Goal: Transaction & Acquisition: Obtain resource

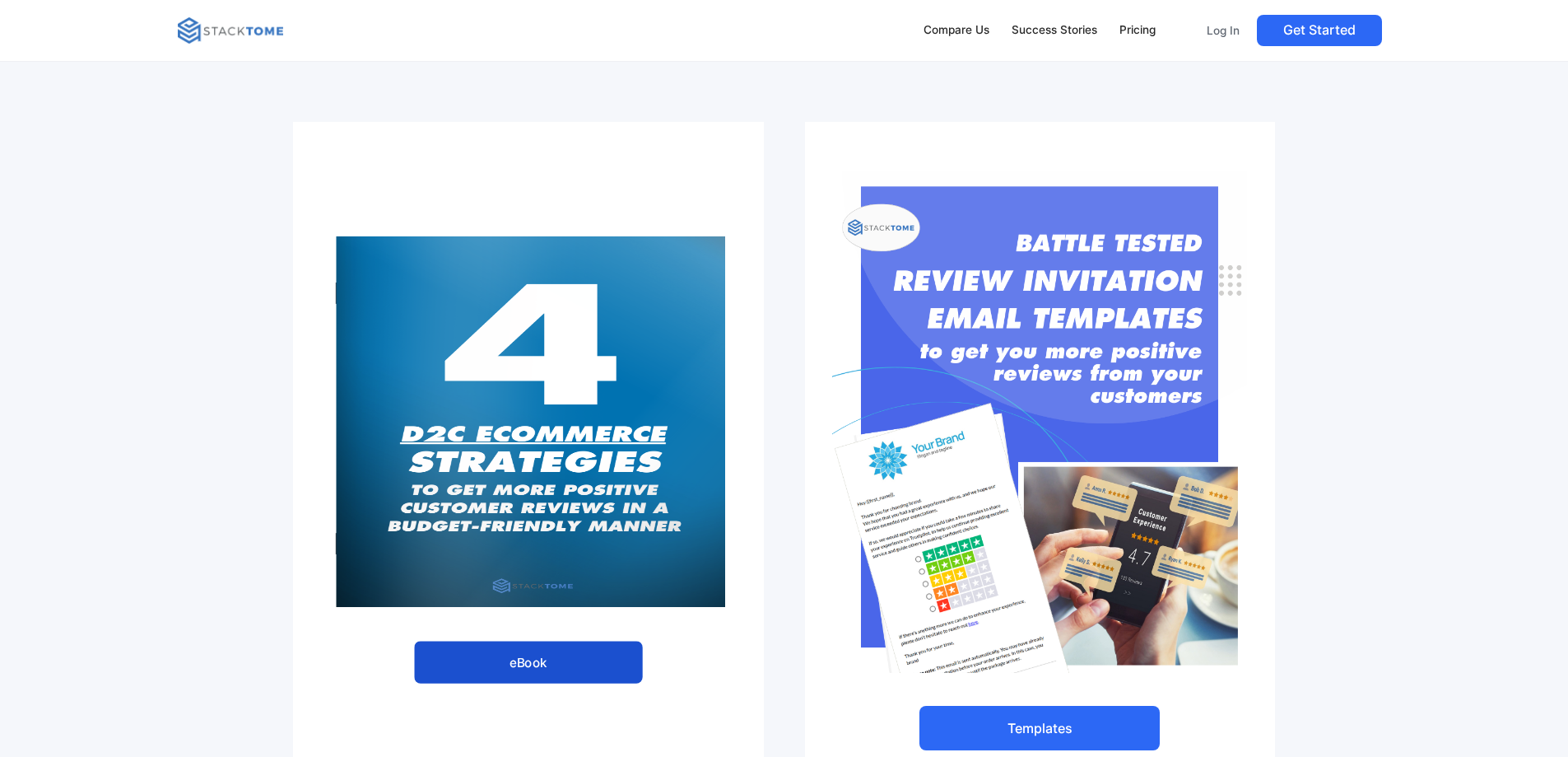
click at [542, 658] on link "eBook" at bounding box center [529, 662] width 229 height 43
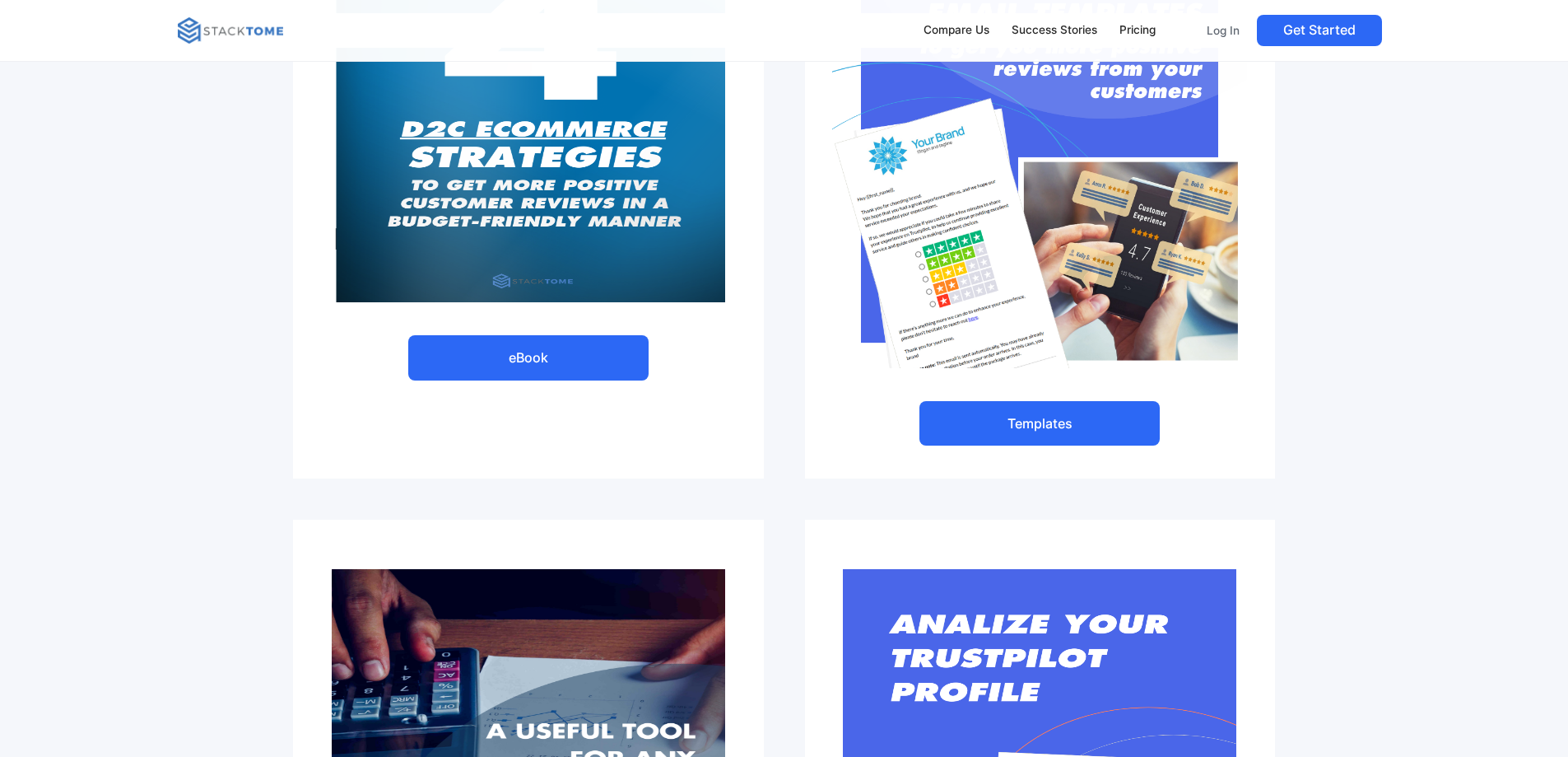
scroll to position [329, 0]
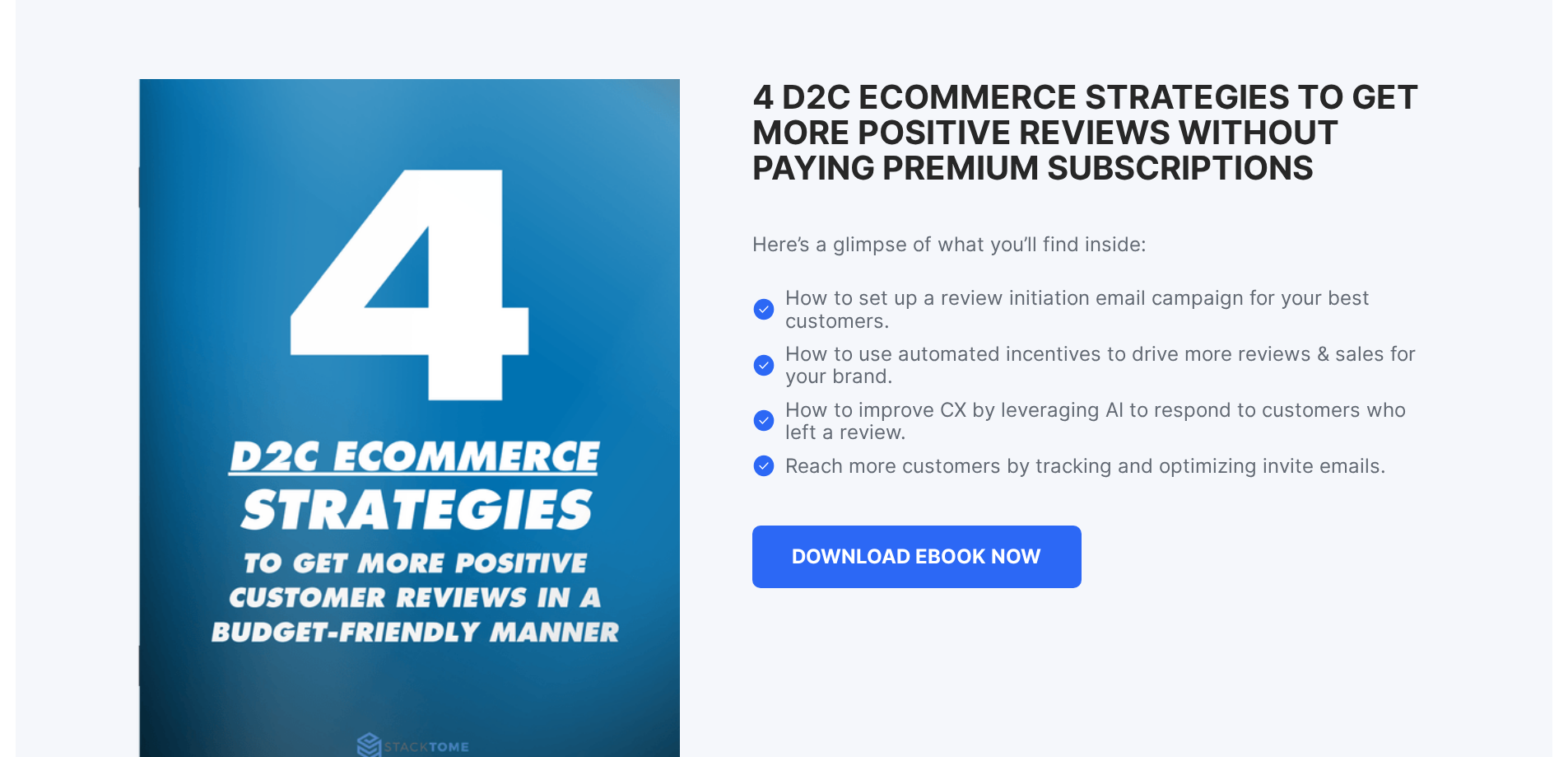
click at [965, 568] on strong "DOWNLOAD EBOOK NOW" at bounding box center [916, 556] width 249 height 24
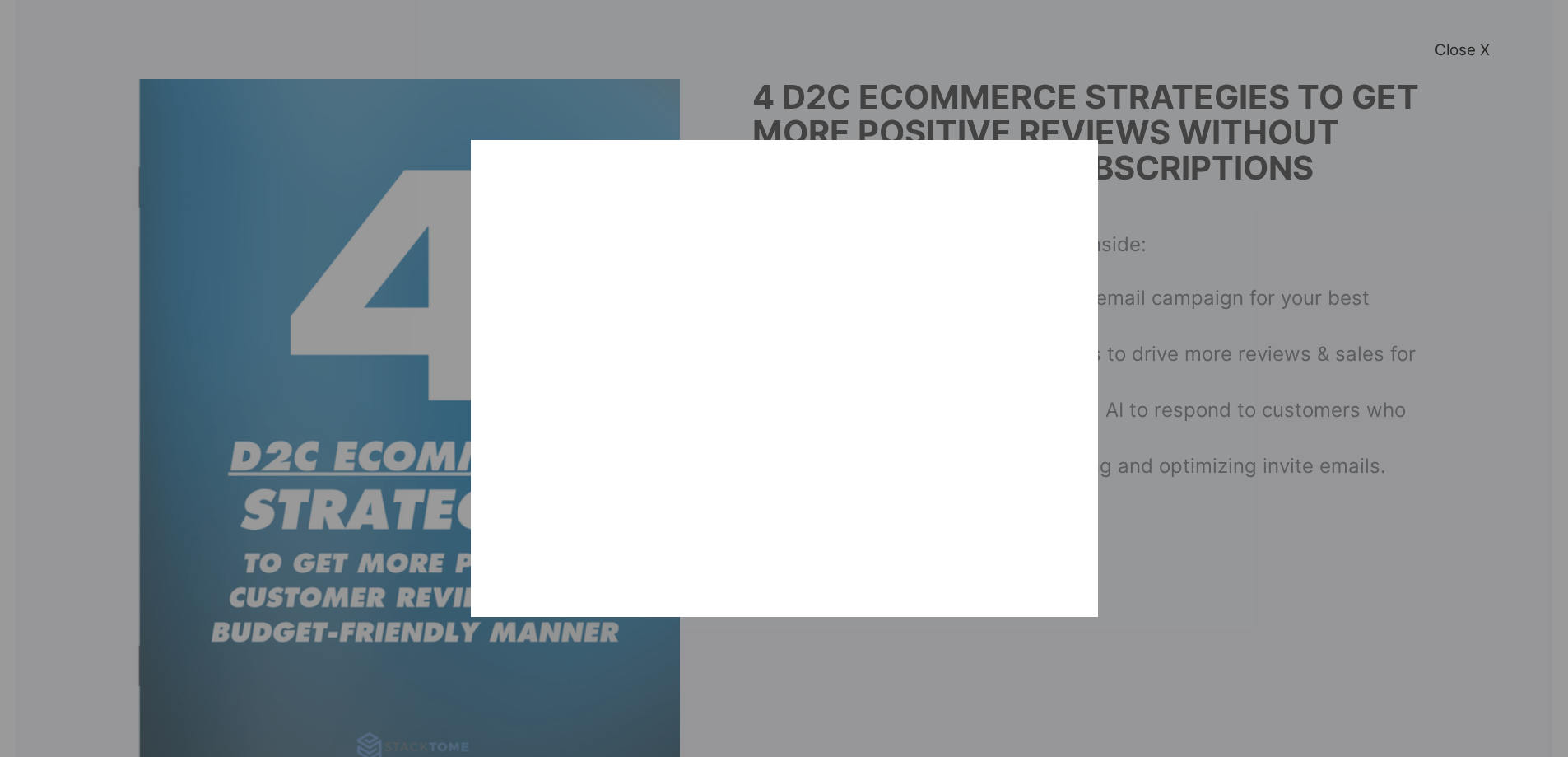
drag, startPoint x: 1245, startPoint y: 347, endPoint x: 1147, endPoint y: 317, distance: 102.5
click at [1245, 346] on div "Close X" at bounding box center [784, 378] width 1568 height 757
click at [1259, 175] on div "Close X" at bounding box center [784, 378] width 1568 height 757
click at [1205, 166] on div "Close X" at bounding box center [784, 378] width 1568 height 757
click at [1456, 42] on link "Close X" at bounding box center [1462, 51] width 55 height 25
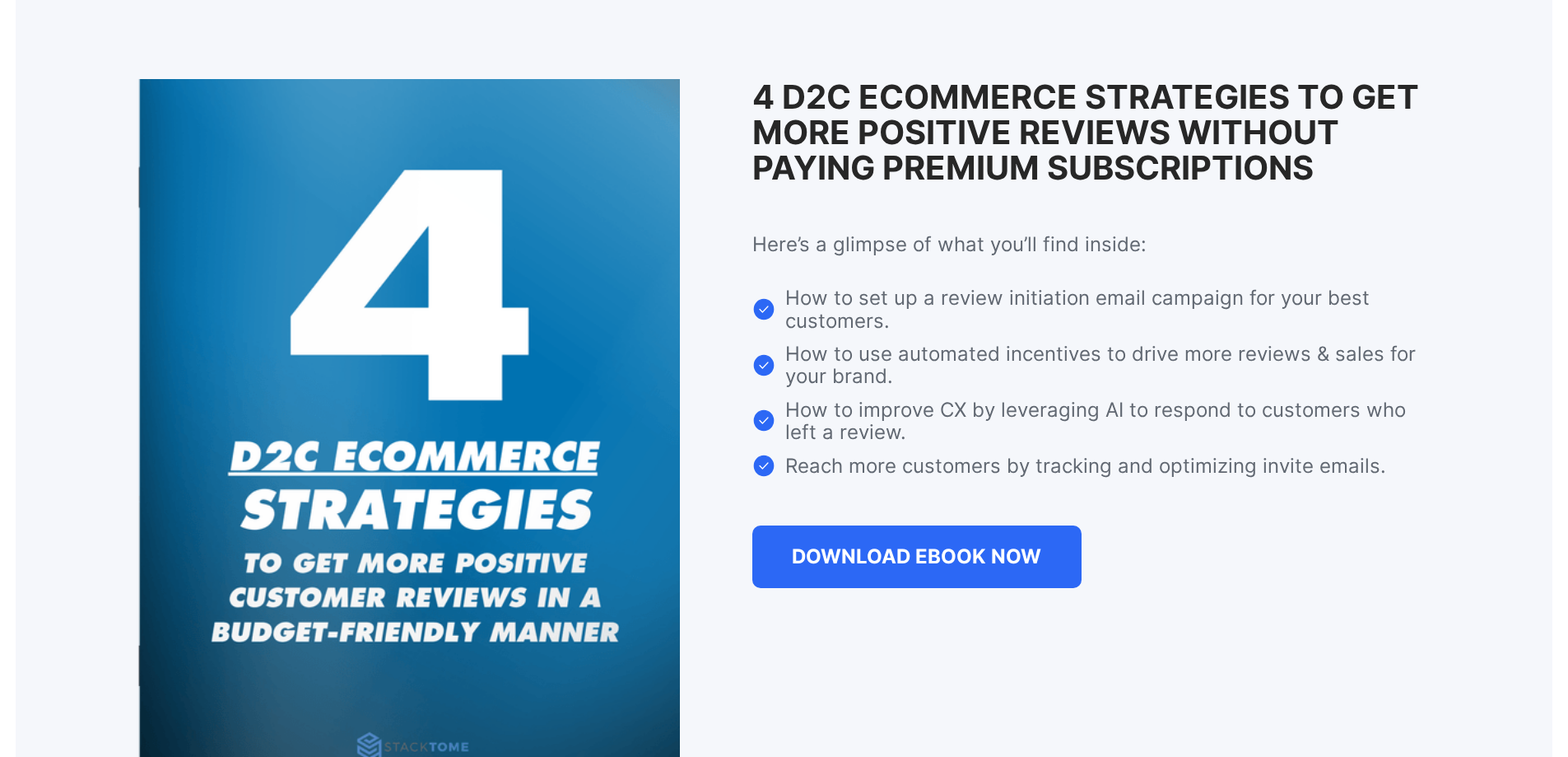
click at [1488, 30] on div "4 D2C eCommerce Strategies To Get More Positive Reviews Without Paying Premium …" at bounding box center [784, 432] width 1537 height 865
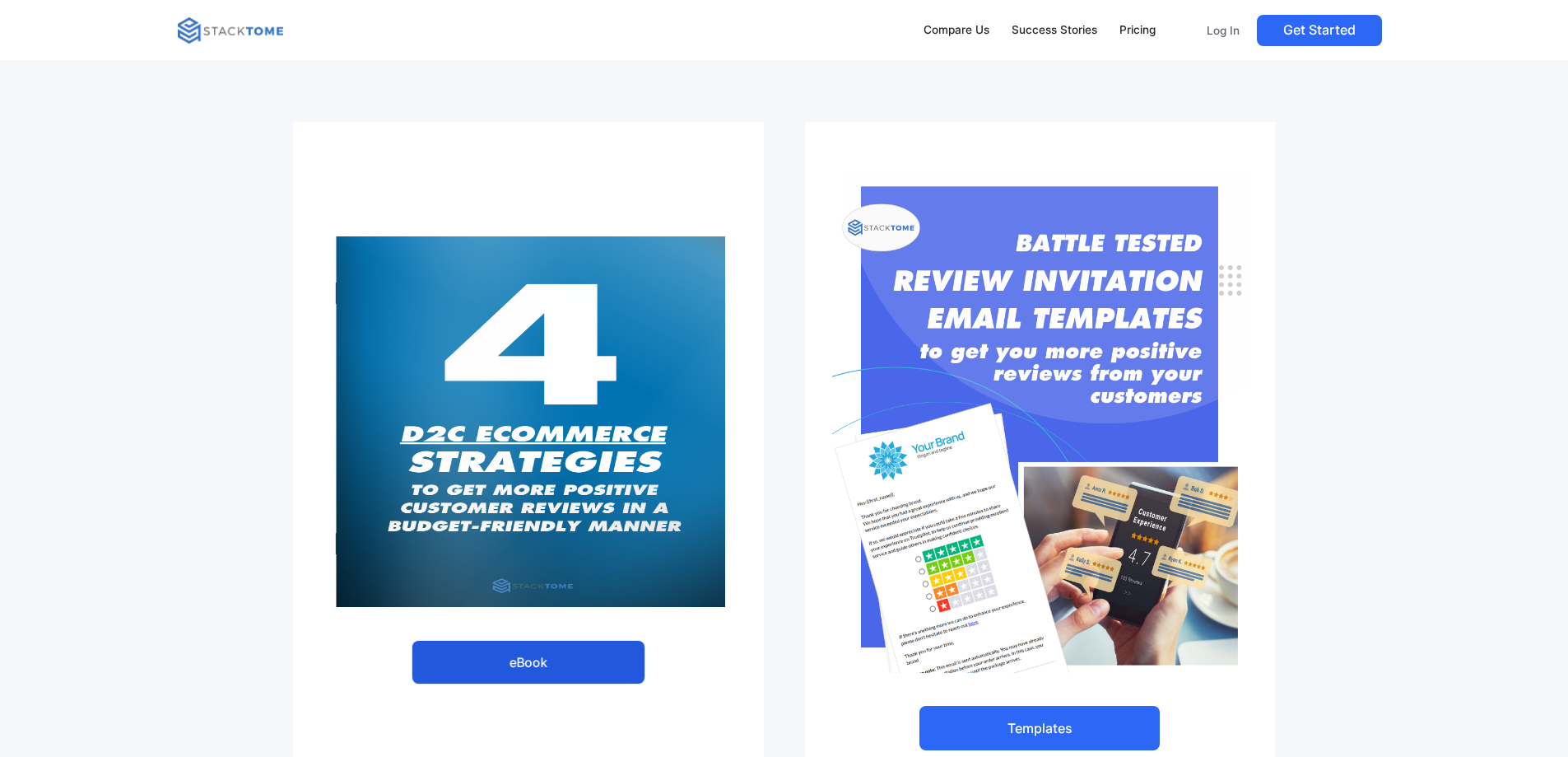
click at [564, 662] on link "eBook" at bounding box center [529, 662] width 233 height 44
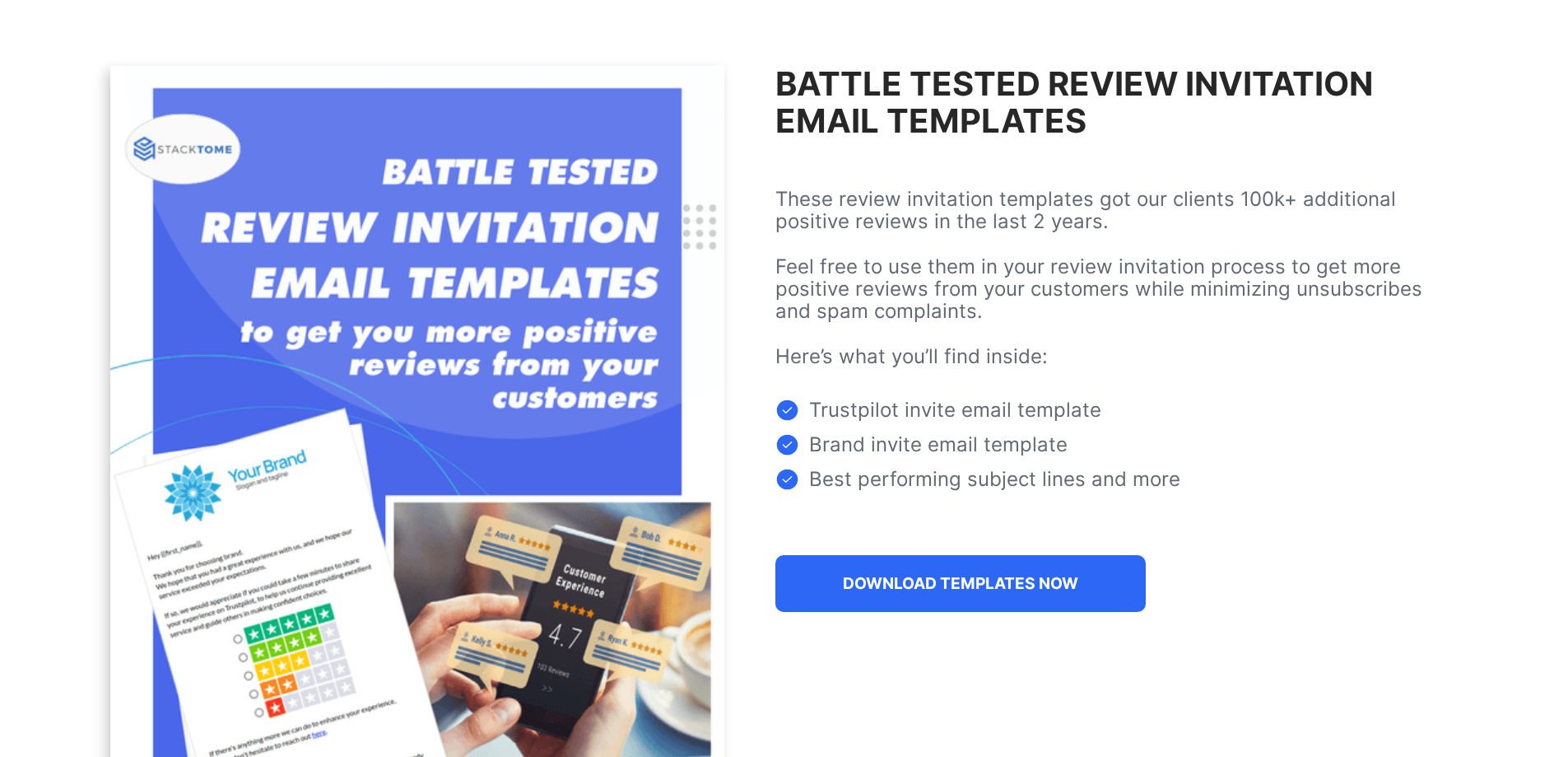
click at [1010, 612] on link "DOWNLOAD TEMPLATES NOW" at bounding box center [960, 583] width 370 height 57
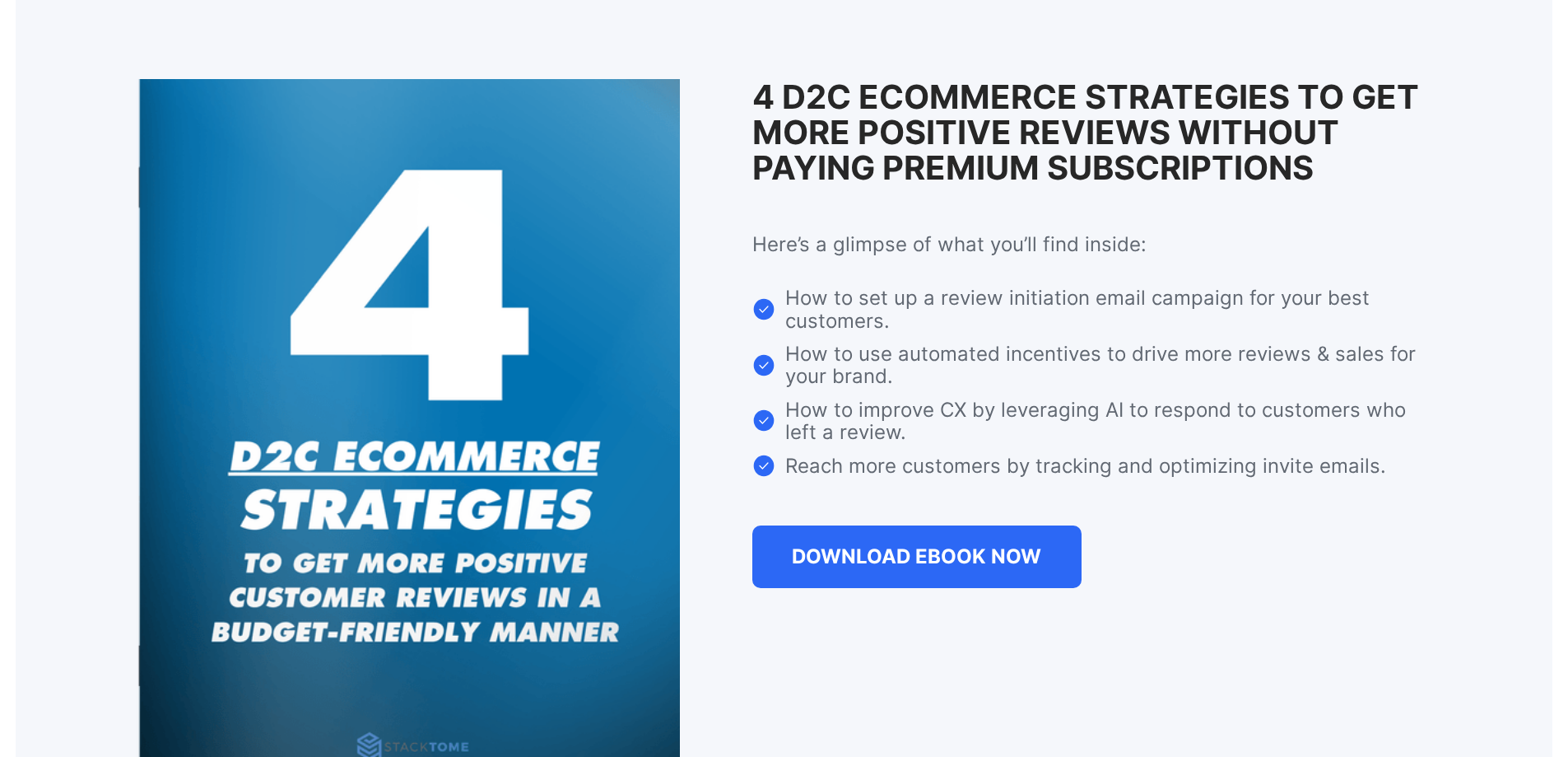
click at [886, 568] on strong "DOWNLOAD EBOOK NOW" at bounding box center [916, 556] width 249 height 24
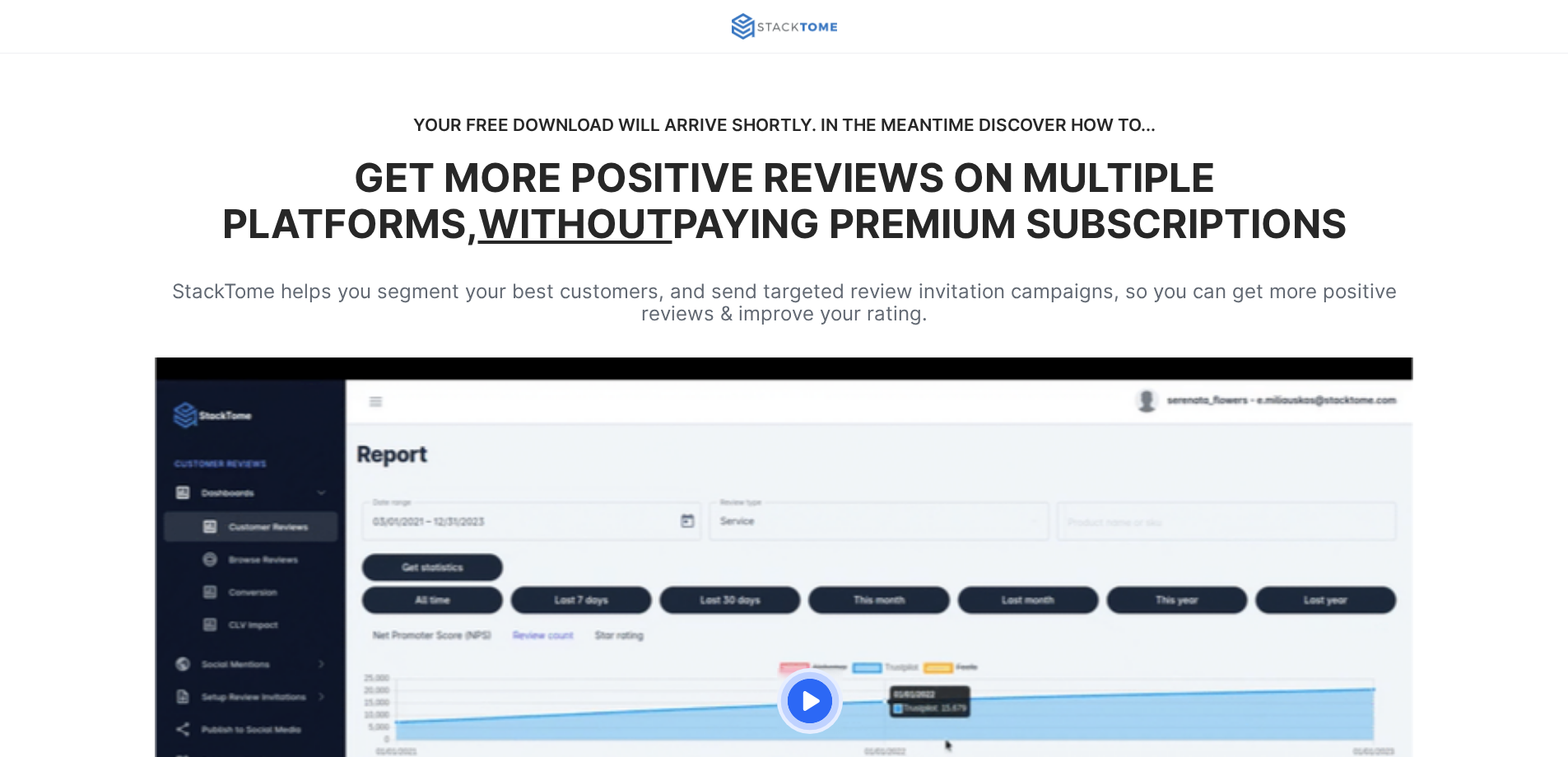
click at [766, 24] on img at bounding box center [784, 27] width 105 height 27
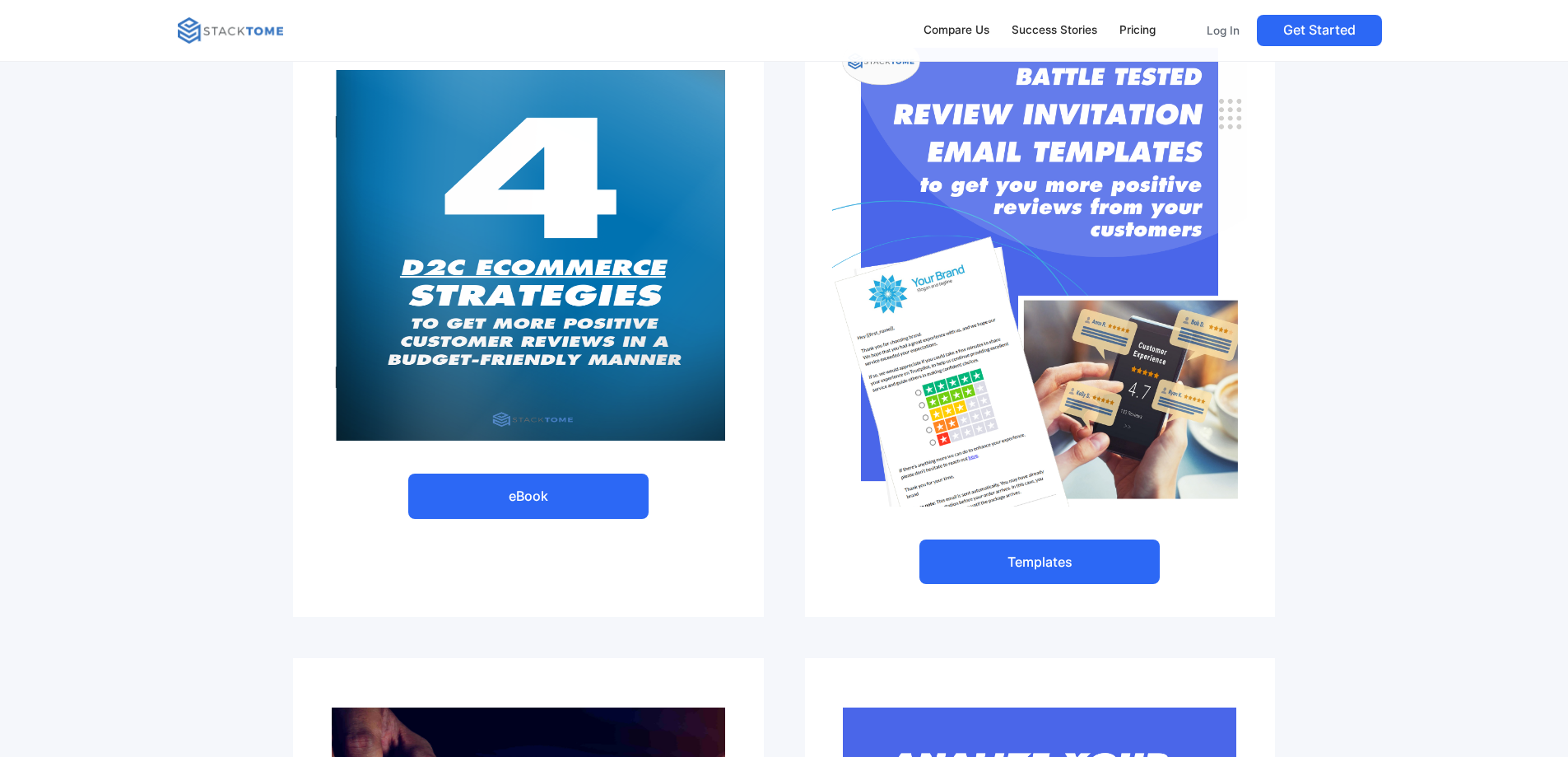
scroll to position [164, 0]
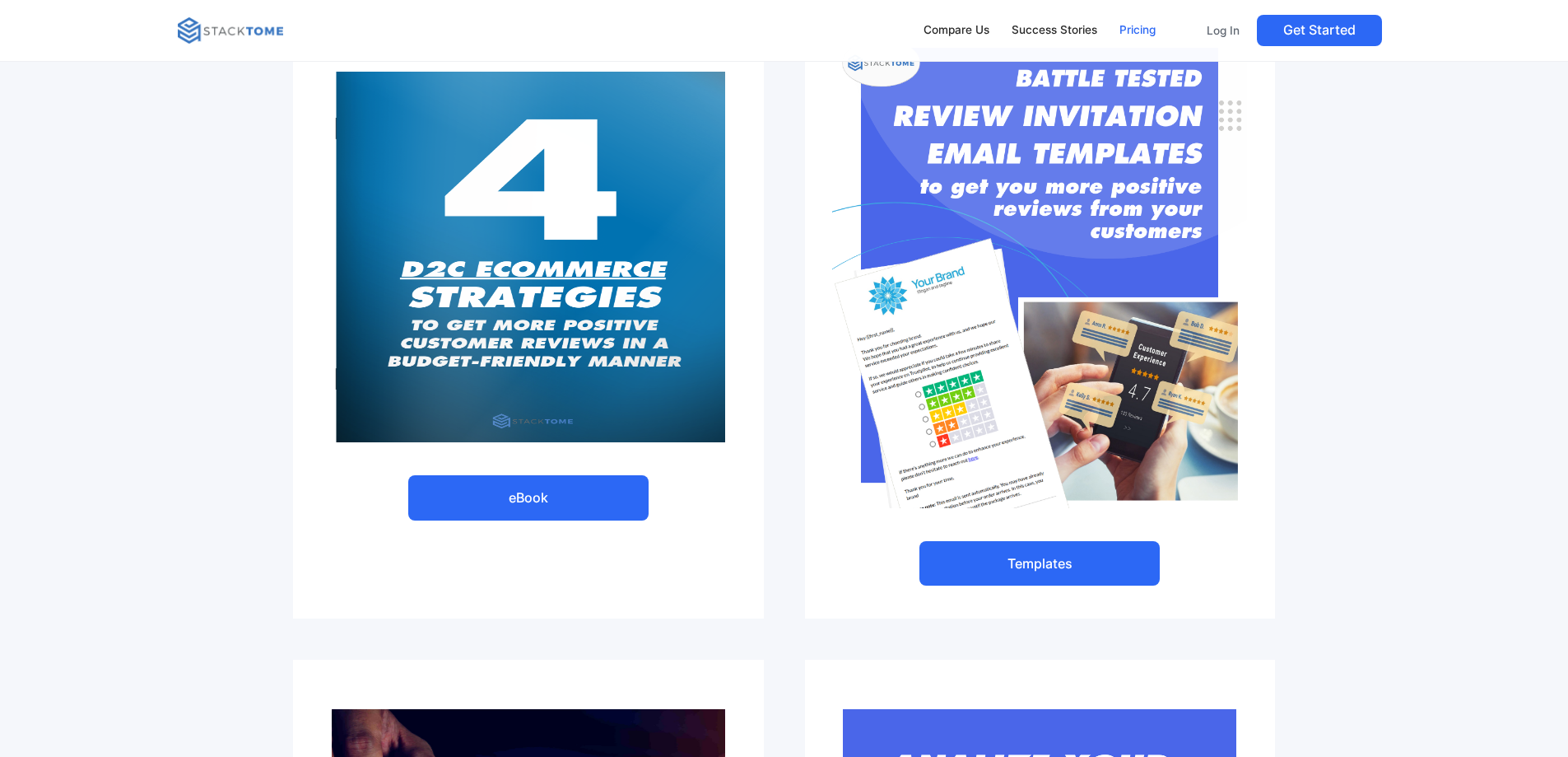
click at [1136, 31] on div "Pricing" at bounding box center [1138, 30] width 36 height 18
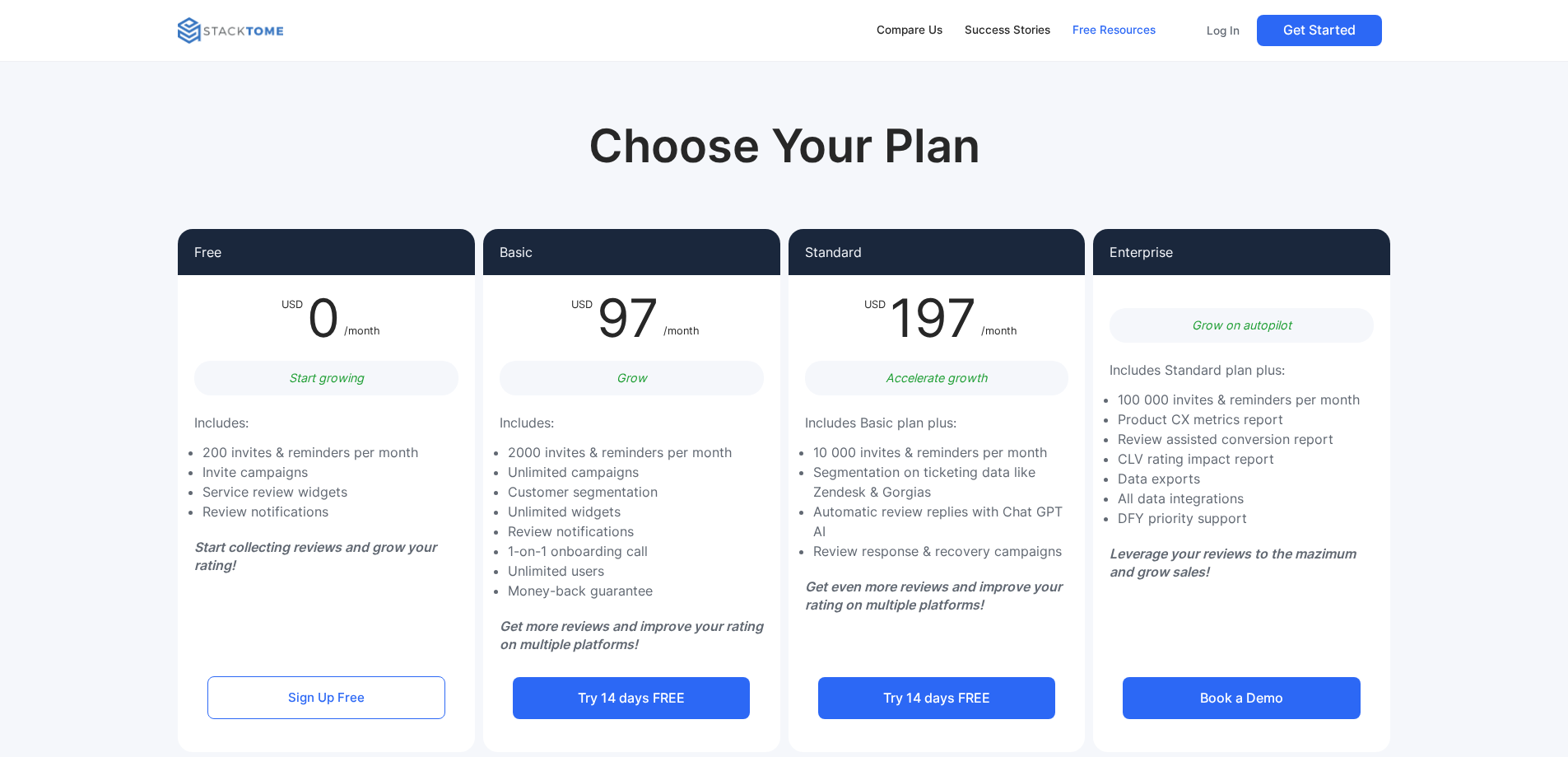
click at [1088, 33] on div "Free Resources" at bounding box center [1114, 30] width 83 height 18
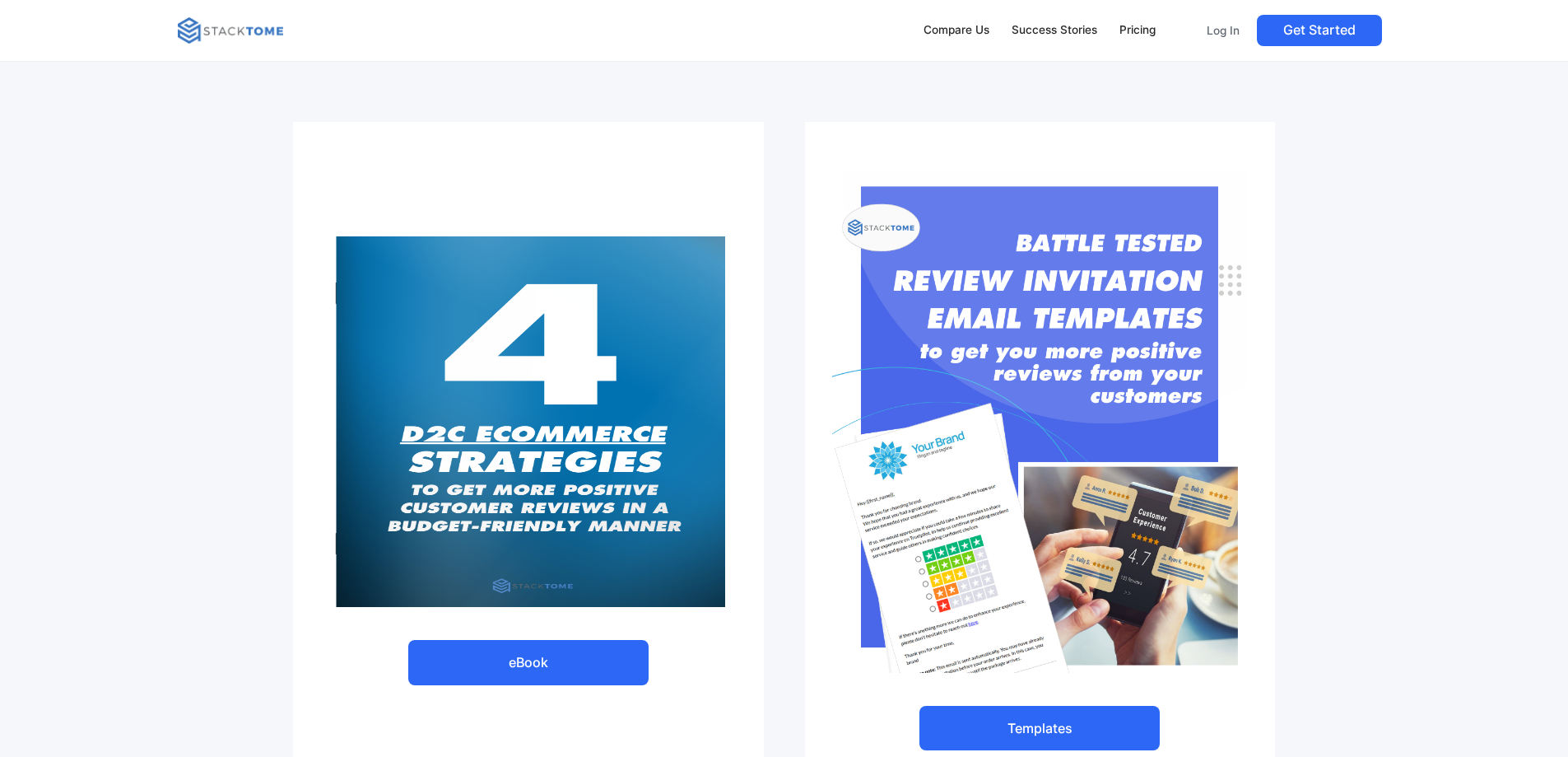
click at [184, 27] on img at bounding box center [230, 31] width 105 height 27
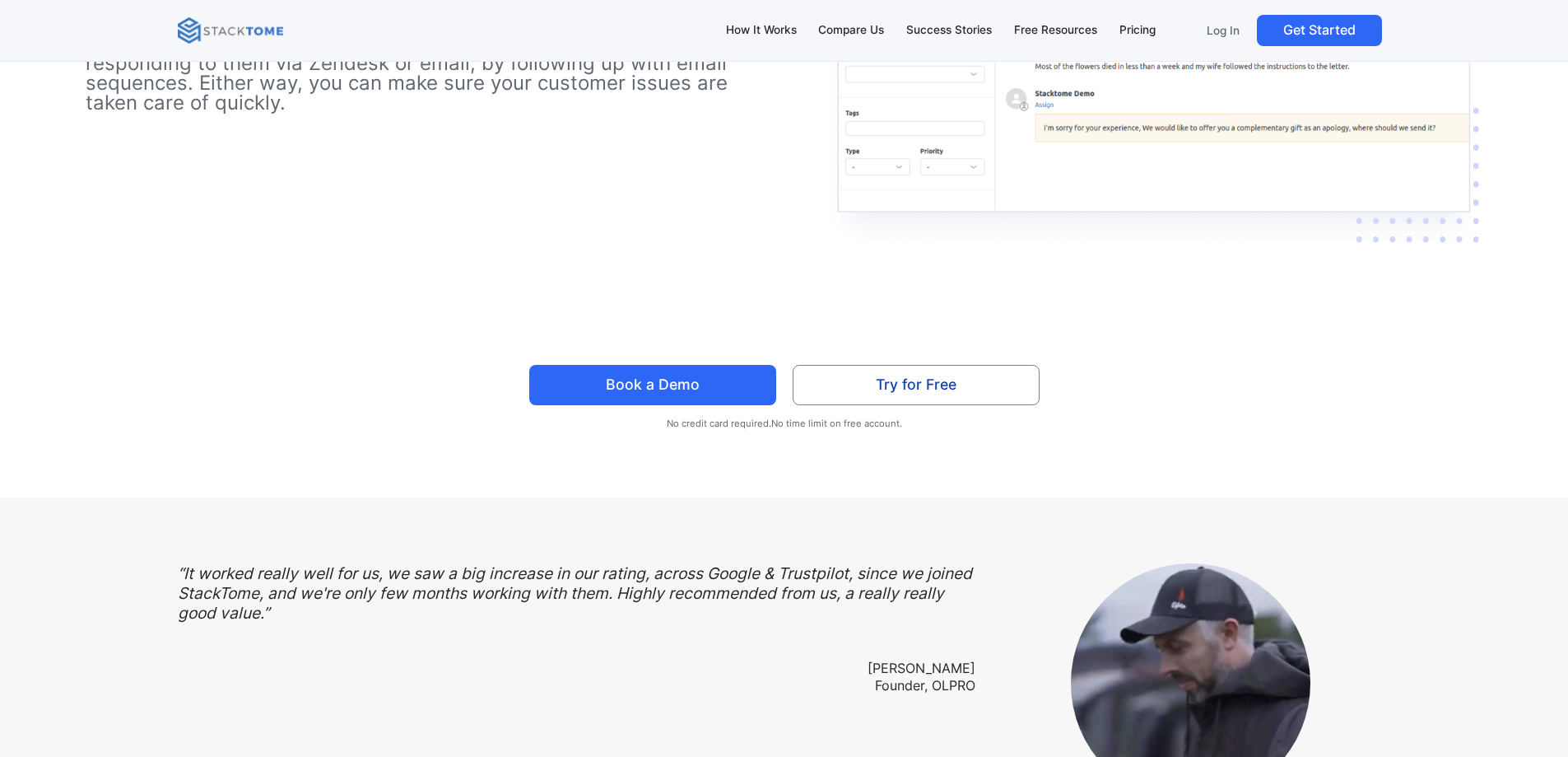
scroll to position [4857, 0]
